Goal: Find contact information: Find contact information

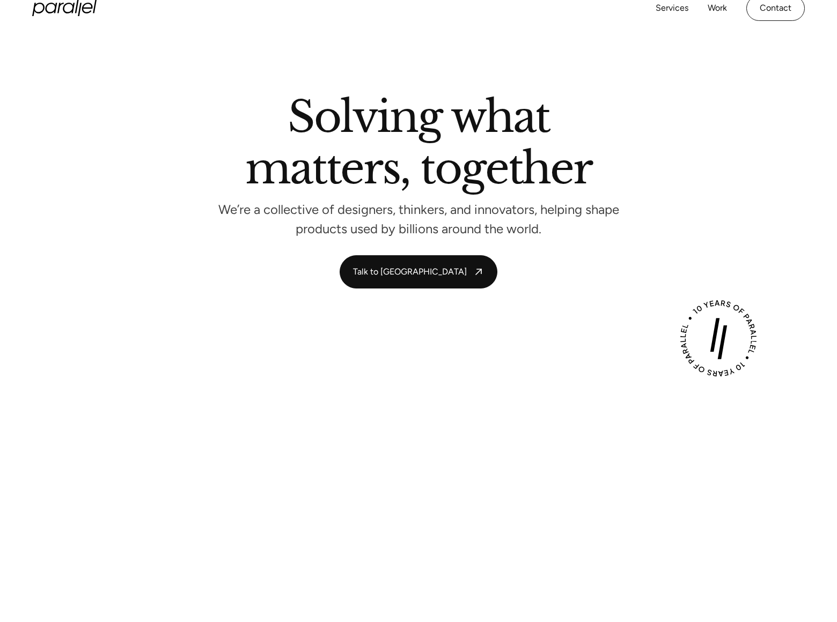
scroll to position [3832, 0]
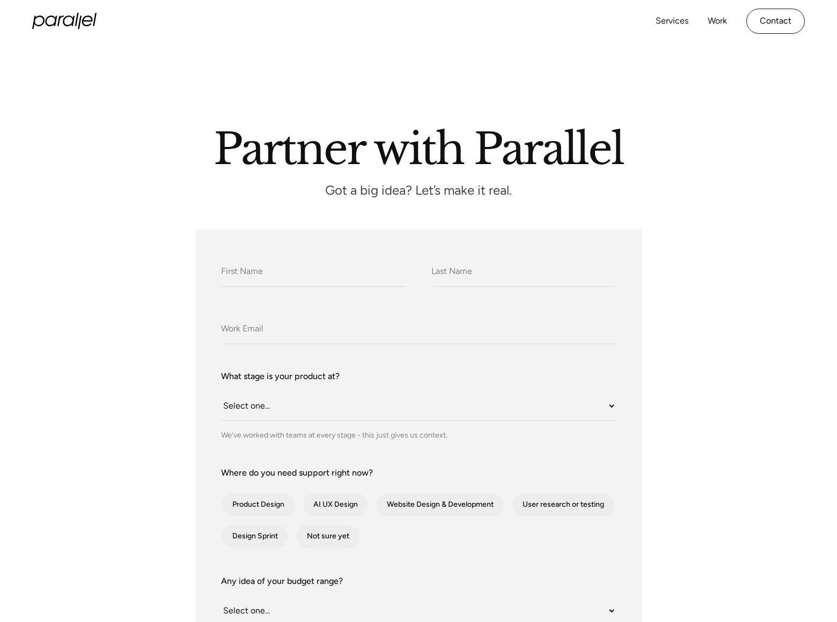
scroll to position [1188, 0]
